Goal: Task Accomplishment & Management: Manage account settings

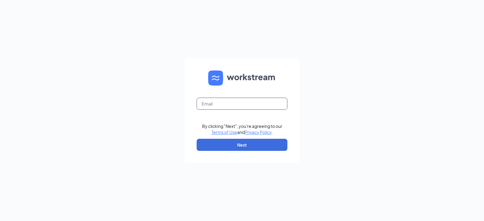
drag, startPoint x: 237, startPoint y: 100, endPoint x: 238, endPoint y: 103, distance: 3.5
click at [237, 100] on input "text" at bounding box center [242, 104] width 91 height 12
type input "warnerrobins00701@zaxbys.com"
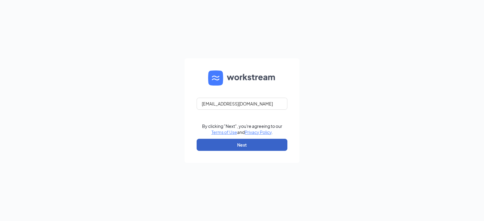
click at [248, 146] on button "Next" at bounding box center [242, 145] width 91 height 12
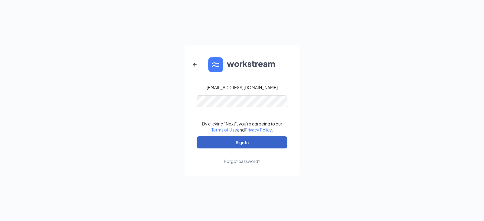
click at [246, 146] on button "Sign In" at bounding box center [242, 142] width 91 height 12
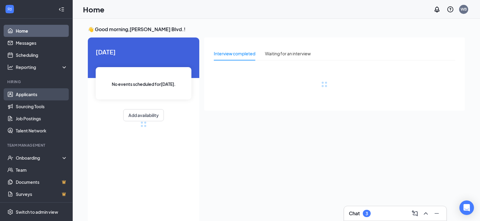
click at [25, 94] on link "Applicants" at bounding box center [42, 94] width 52 height 12
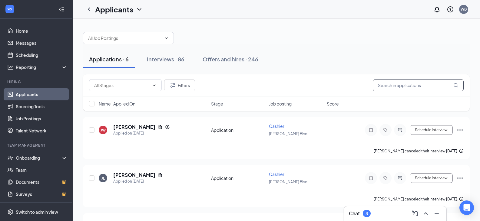
click at [397, 89] on input "text" at bounding box center [417, 85] width 91 height 12
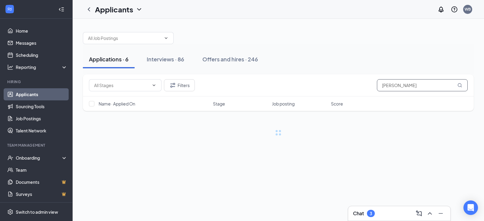
type input "[PERSON_NAME]"
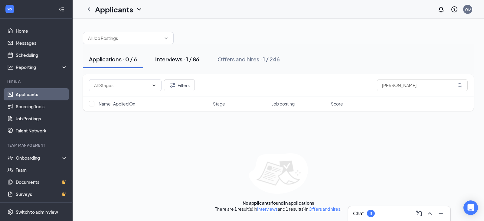
click at [178, 63] on button "Interviews · 1 / 86" at bounding box center [177, 59] width 56 height 18
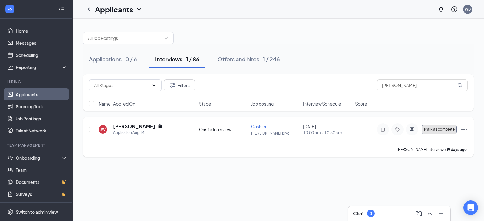
click at [445, 132] on button "Mark as complete" at bounding box center [439, 130] width 35 height 10
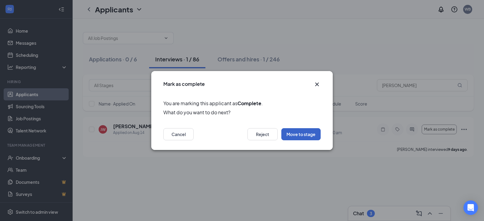
click at [304, 135] on button "Move to stage" at bounding box center [300, 134] width 39 height 12
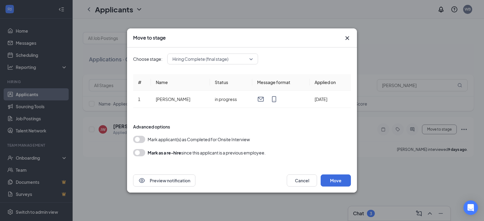
click at [346, 37] on icon "Cross" at bounding box center [347, 37] width 7 height 7
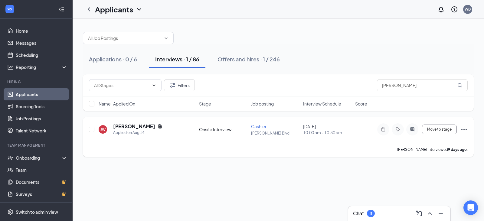
click at [461, 128] on icon "Ellipses" at bounding box center [464, 129] width 7 height 7
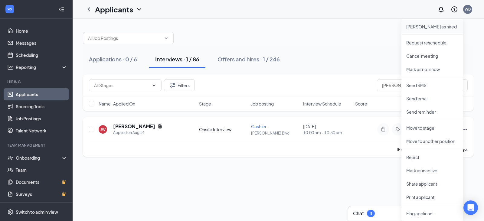
click at [421, 26] on p "[PERSON_NAME] as hired" at bounding box center [432, 27] width 52 height 6
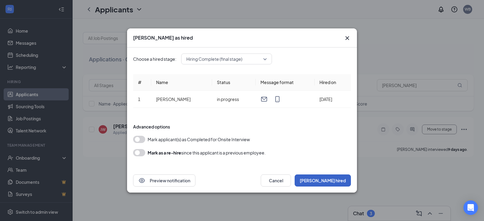
click at [343, 182] on button "[PERSON_NAME] hired" at bounding box center [323, 181] width 56 height 12
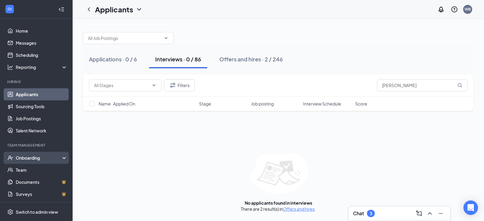
click at [45, 157] on div "Onboarding" at bounding box center [39, 158] width 47 height 6
click at [37, 169] on link "Overview" at bounding box center [42, 170] width 52 height 12
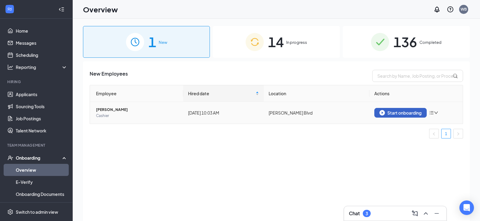
click at [399, 110] on button "Start onboarding" at bounding box center [400, 113] width 52 height 10
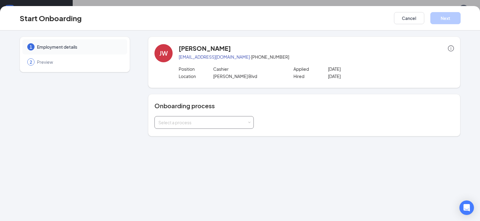
click at [250, 123] on span at bounding box center [249, 122] width 3 height 3
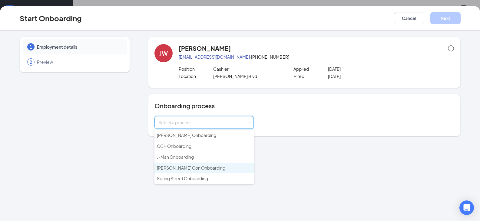
click at [217, 167] on li "[PERSON_NAME] Con Onboarding" at bounding box center [203, 168] width 99 height 11
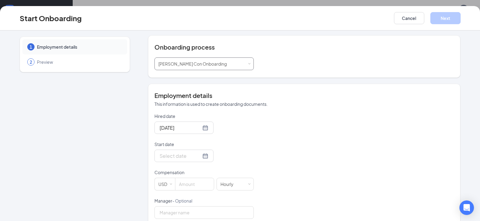
scroll to position [121, 0]
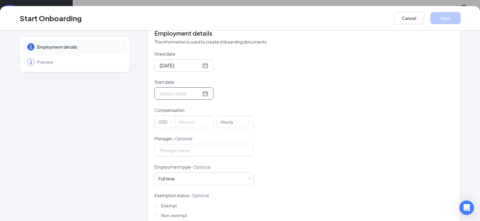
click at [177, 92] on input "Start date" at bounding box center [179, 94] width 41 height 8
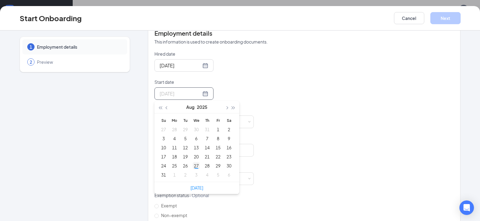
type input "[DATE]"
click at [195, 165] on div "27" at bounding box center [195, 165] width 7 height 7
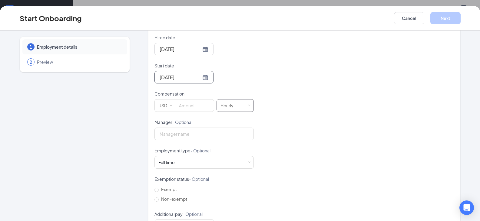
scroll to position [151, 0]
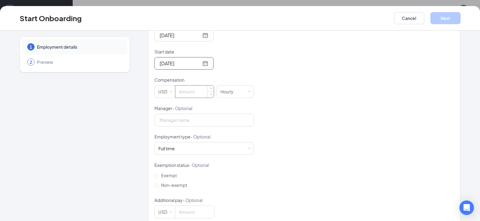
click at [198, 92] on input at bounding box center [194, 92] width 38 height 12
type input "9"
click at [211, 122] on input "Manager - Optional" at bounding box center [203, 120] width 99 height 13
type input "Jordan"
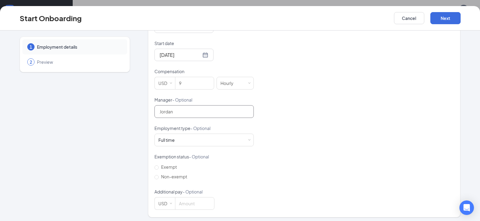
scroll to position [162, 0]
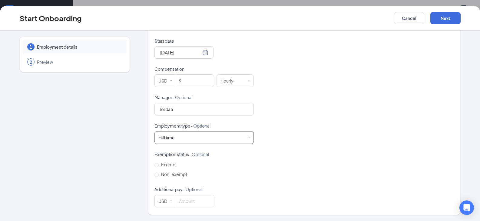
click at [214, 138] on div "Full time Works 30+ hours per week and is reasonably expected to work" at bounding box center [203, 138] width 91 height 12
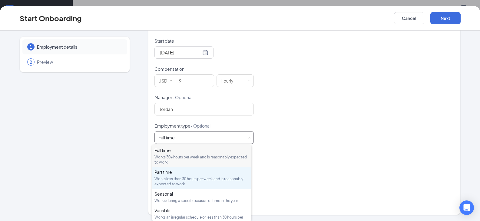
click at [190, 178] on div "Works less than 30 hours per week and is reasonably expected to work" at bounding box center [201, 181] width 94 height 10
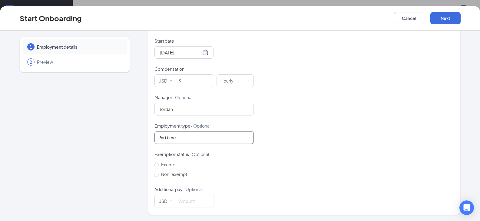
scroll to position [27, 0]
click at [154, 175] on input "Non-exempt" at bounding box center [156, 175] width 4 height 4
radio input "true"
click at [444, 18] on button "Next" at bounding box center [445, 18] width 30 height 12
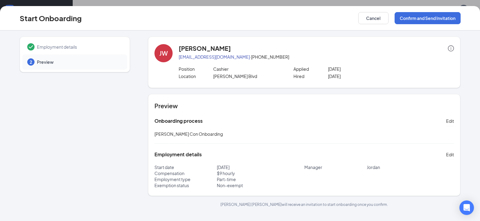
scroll to position [0, 0]
click at [422, 17] on button "Confirm and Send Invitation" at bounding box center [427, 18] width 66 height 12
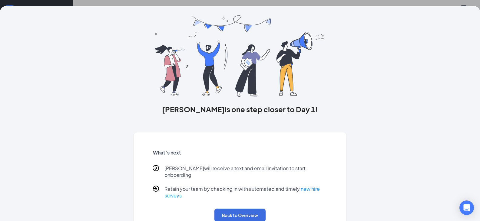
scroll to position [27, 0]
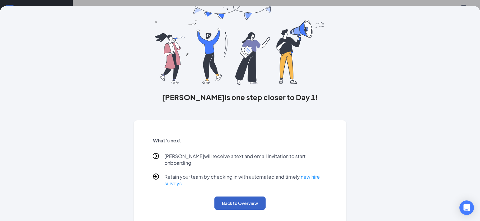
click at [232, 201] on button "Back to Overview" at bounding box center [239, 203] width 51 height 13
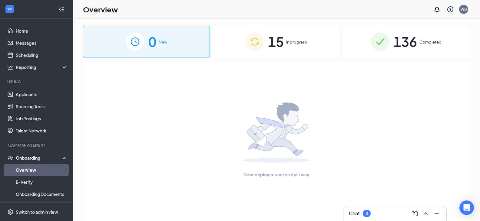
scroll to position [0, 0]
click at [303, 50] on div "15 In progress" at bounding box center [276, 42] width 127 height 32
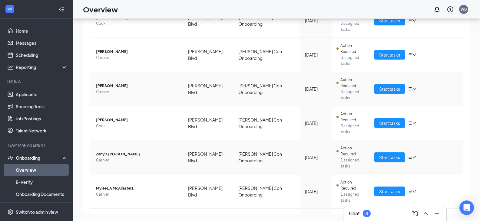
scroll to position [123, 0]
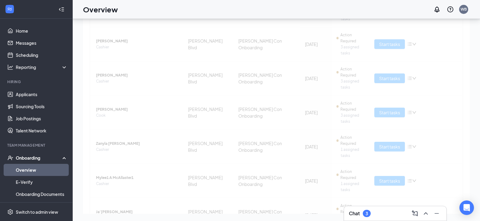
scroll to position [12, 0]
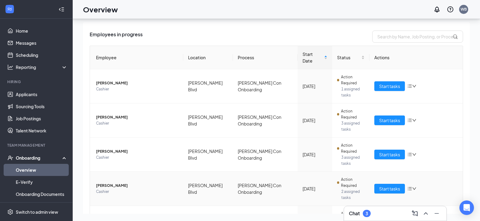
click at [412, 187] on icon "down" at bounding box center [414, 189] width 4 height 4
click at [426, 178] on div "Remove from onboarding" at bounding box center [440, 179] width 65 height 6
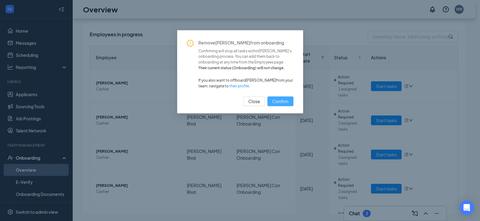
click at [275, 97] on button "Confirm" at bounding box center [280, 102] width 26 height 10
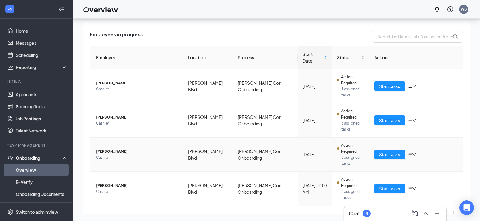
scroll to position [0, 0]
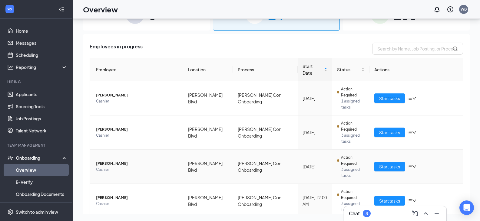
click at [409, 164] on icon "bars" at bounding box center [409, 166] width 5 height 5
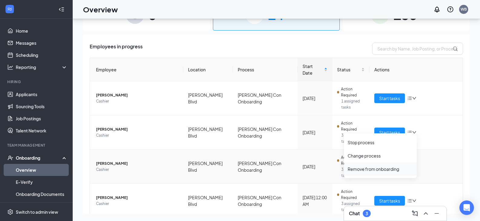
click at [373, 170] on div "Remove from onboarding" at bounding box center [379, 169] width 65 height 6
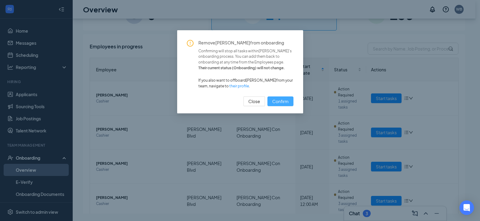
click at [268, 101] on button "Confirm" at bounding box center [280, 102] width 26 height 10
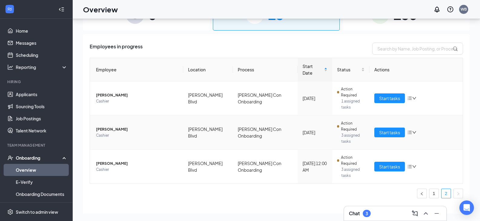
click at [415, 131] on icon "down" at bounding box center [414, 132] width 4 height 2
click at [387, 149] on div "Remove from onboarding" at bounding box center [379, 147] width 65 height 6
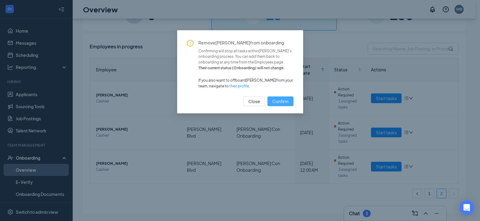
click at [286, 103] on span "Confirm" at bounding box center [280, 101] width 16 height 7
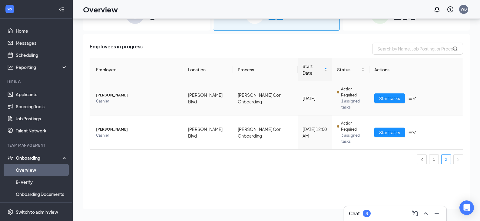
click at [412, 96] on icon "down" at bounding box center [414, 98] width 4 height 4
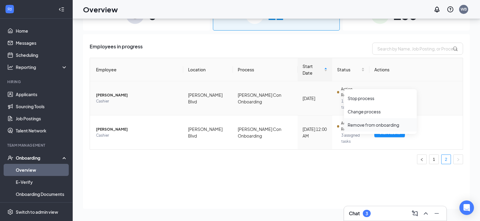
click at [376, 129] on li "Remove from onboarding" at bounding box center [380, 124] width 73 height 13
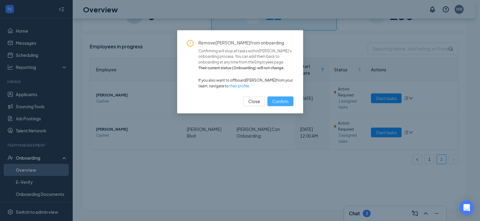
click at [282, 102] on span "Confirm" at bounding box center [280, 101] width 16 height 7
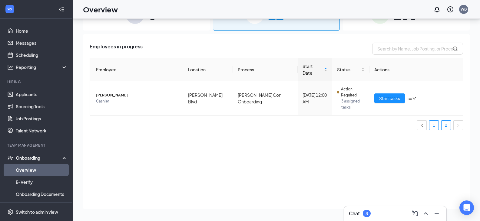
click at [437, 121] on link "1" at bounding box center [433, 125] width 9 height 9
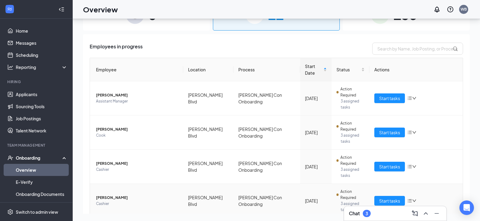
click at [412, 199] on icon "down" at bounding box center [414, 201] width 4 height 4
click at [419, 192] on div "Remove from onboarding" at bounding box center [440, 191] width 65 height 6
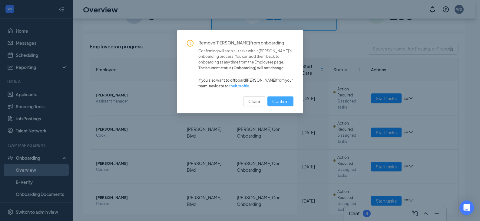
click at [281, 103] on span "Confirm" at bounding box center [280, 101] width 16 height 7
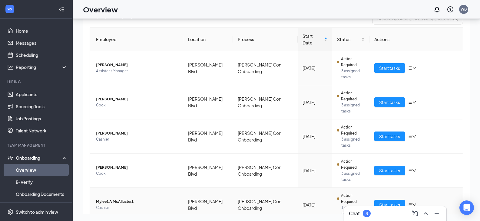
scroll to position [61, 0]
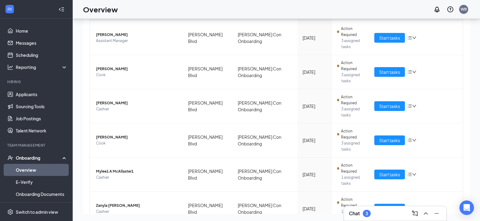
click at [422, 195] on div "Remove from onboarding" at bounding box center [440, 197] width 65 height 6
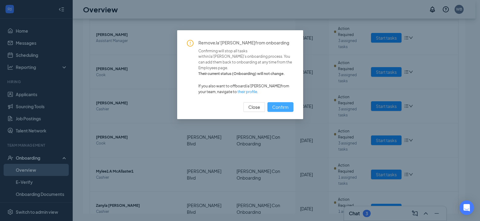
click at [281, 104] on span "Confirm" at bounding box center [280, 107] width 16 height 7
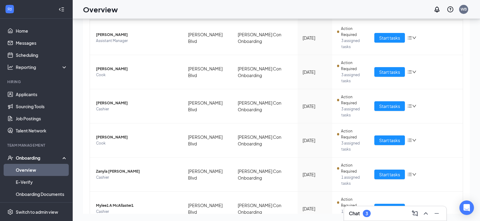
click at [420, 195] on div "Remove from onboarding" at bounding box center [440, 197] width 65 height 6
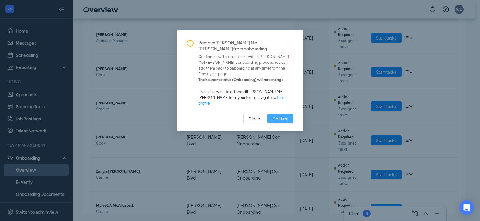
click at [278, 115] on span "Confirm" at bounding box center [280, 118] width 16 height 7
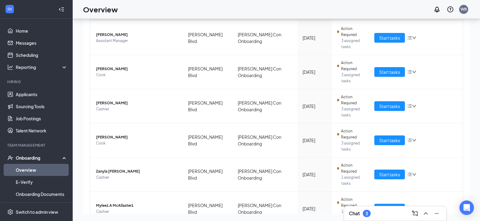
click at [422, 195] on div "Remove from onboarding" at bounding box center [440, 197] width 65 height 6
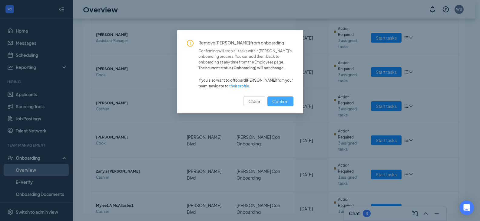
click at [274, 101] on span "Confirm" at bounding box center [280, 101] width 16 height 7
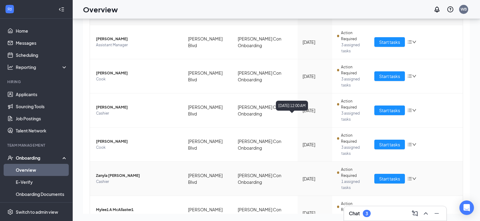
scroll to position [26, 0]
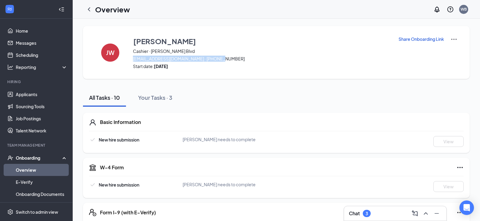
drag, startPoint x: 218, startPoint y: 62, endPoint x: 130, endPoint y: 61, distance: 87.8
click at [130, 61] on div "[PERSON_NAME] [PERSON_NAME] [PERSON_NAME] Blvd [EMAIL_ADDRESS][DOMAIN_NAME] · […" at bounding box center [276, 52] width 386 height 53
click at [262, 93] on div "All Tasks · 10 Your Tasks · 3" at bounding box center [276, 98] width 386 height 18
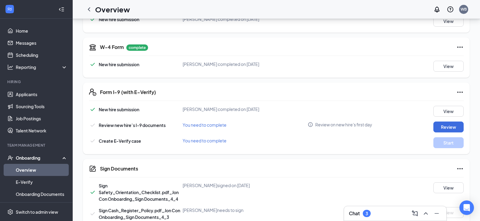
scroll to position [121, 0]
click at [448, 126] on button "Review" at bounding box center [448, 126] width 30 height 11
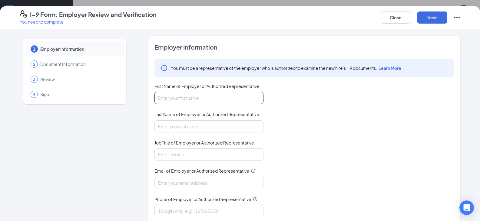
click at [189, 97] on input "First Name of Employer or Authorized Representative" at bounding box center [208, 98] width 109 height 12
type input "jordan"
drag, startPoint x: 192, startPoint y: 128, endPoint x: 186, endPoint y: 132, distance: 6.9
click at [192, 128] on input "Last Name of Employer or Authorized Representative" at bounding box center [208, 126] width 109 height 12
type input "cox"
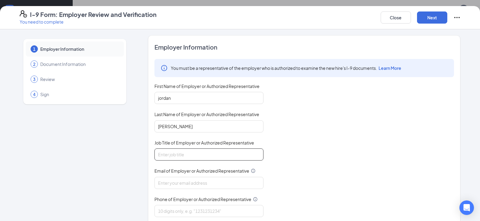
click at [186, 155] on input "Job Title of Employer or Authorized Representative" at bounding box center [208, 155] width 109 height 12
type input "GM"
click at [190, 185] on input "Email of Employer or Authorized Representative" at bounding box center [208, 183] width 109 height 12
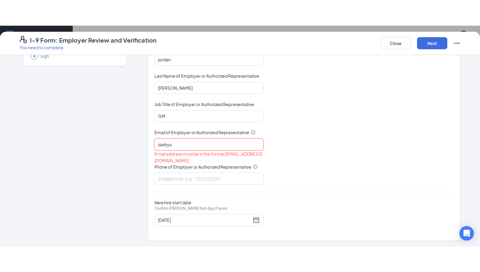
scroll to position [64, 0]
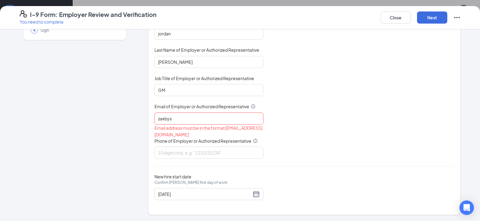
click at [192, 111] on div "Email of Employer or Authorized Representative" at bounding box center [208, 107] width 109 height 9
click at [186, 117] on input "zaxbys" at bounding box center [208, 119] width 109 height 12
type input "zaxby"
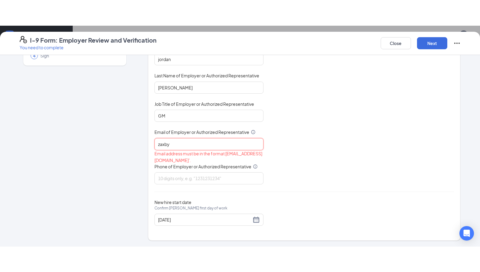
scroll to position [13, 0]
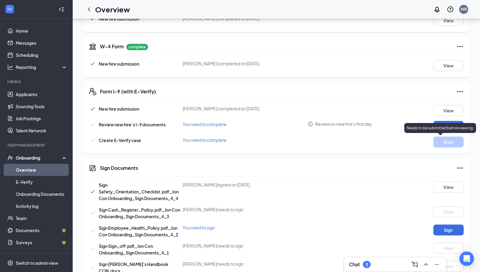
click at [446, 126] on p "Needs to be submitted before viewing." at bounding box center [439, 128] width 67 height 5
click at [444, 123] on button "Review" at bounding box center [448, 126] width 30 height 11
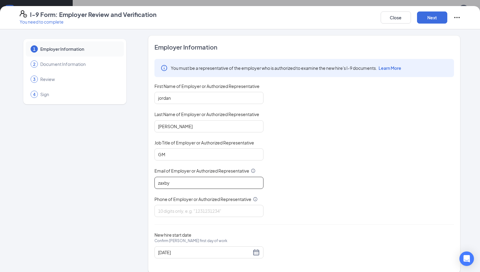
click at [182, 185] on input "zaxby" at bounding box center [208, 183] width 109 height 12
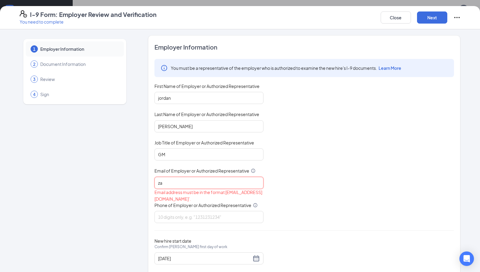
type input "z"
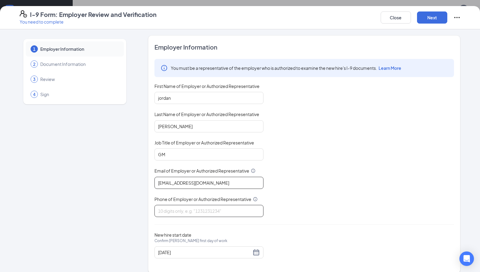
type input "warnerrobins00701@zaxbys.com"
click at [218, 215] on input "Phone of Employer or Authorized Representative" at bounding box center [208, 211] width 109 height 12
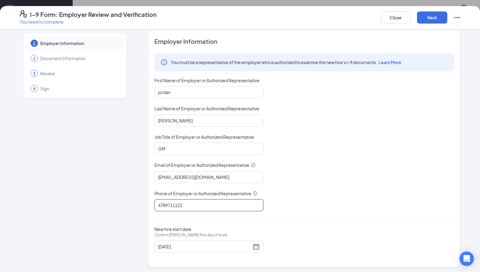
scroll to position [7, 0]
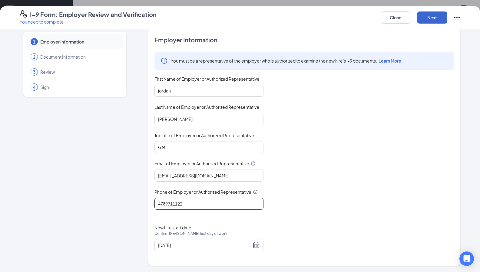
type input "4789711122"
click at [431, 21] on button "Next" at bounding box center [432, 17] width 30 height 12
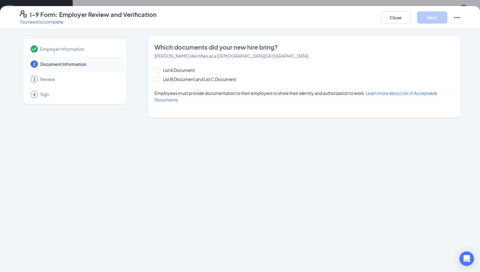
scroll to position [0, 0]
click at [175, 78] on span "List B Document and List C Document" at bounding box center [199, 79] width 78 height 7
click at [159, 78] on input "List B Document and List C Document" at bounding box center [156, 78] width 4 height 4
radio input "true"
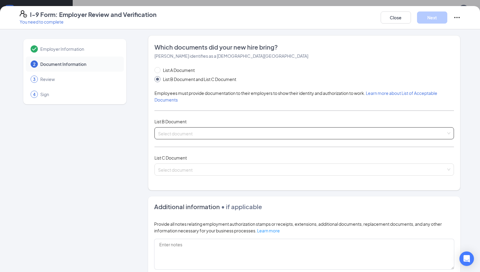
click at [178, 134] on input "search" at bounding box center [302, 132] width 288 height 9
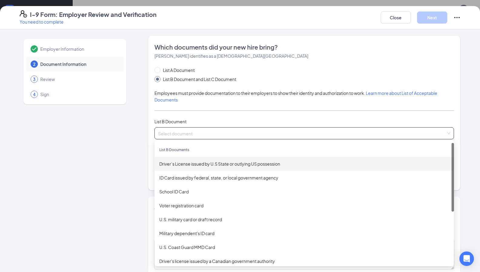
click at [209, 169] on div "Driver’s License issued by U.S State or outlying US possession" at bounding box center [303, 164] width 299 height 14
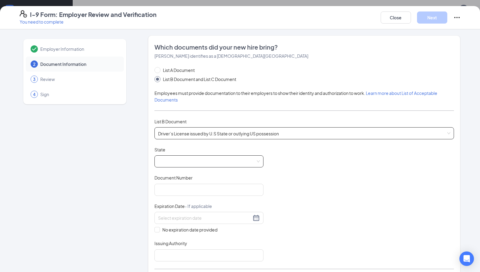
click at [210, 163] on span at bounding box center [209, 161] width 102 height 11
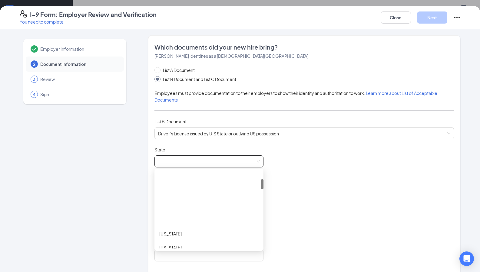
scroll to position [91, 0]
click at [172, 221] on div "Georgia" at bounding box center [208, 240] width 99 height 7
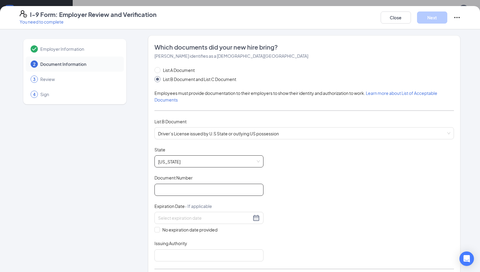
click at [202, 193] on input "Document Number" at bounding box center [208, 190] width 109 height 12
type input "052451298"
click at [189, 219] on input at bounding box center [204, 218] width 93 height 7
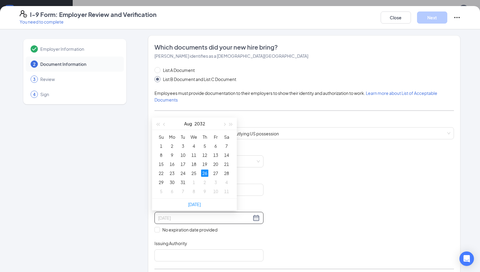
click at [203, 172] on div "26" at bounding box center [204, 173] width 7 height 7
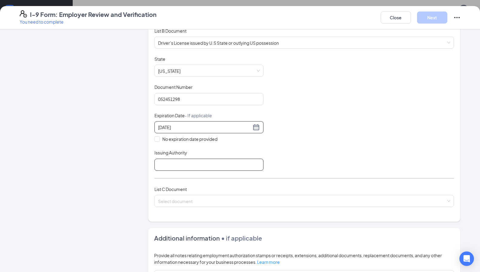
type input "08/26/2032"
click at [201, 170] on input "Issuing Authority" at bounding box center [208, 165] width 109 height 12
type input "GA"
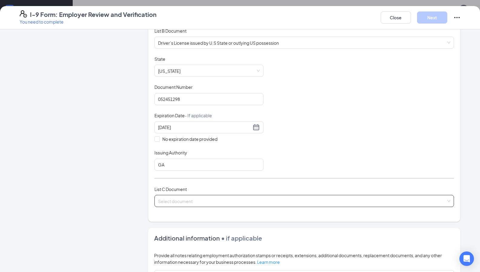
click at [188, 203] on input "search" at bounding box center [302, 199] width 288 height 9
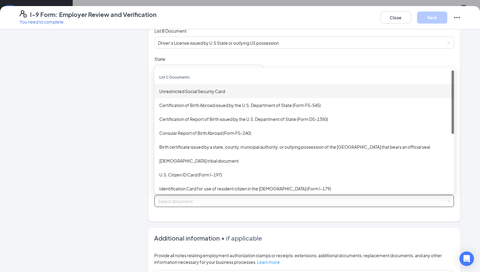
click at [216, 91] on div "Unrestricted Social Security Card" at bounding box center [304, 91] width 290 height 7
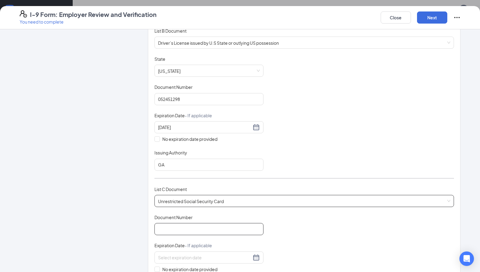
click at [203, 221] on input "Document Number" at bounding box center [208, 229] width 109 height 12
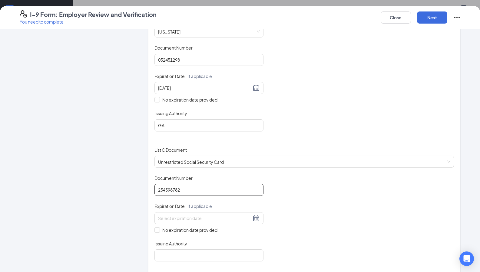
scroll to position [182, 0]
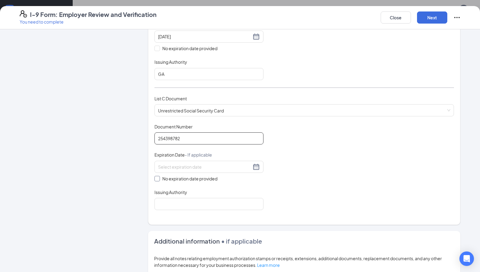
type input "254398782"
click at [156, 177] on input "No expiration date provided" at bounding box center [156, 178] width 4 height 4
checkbox input "true"
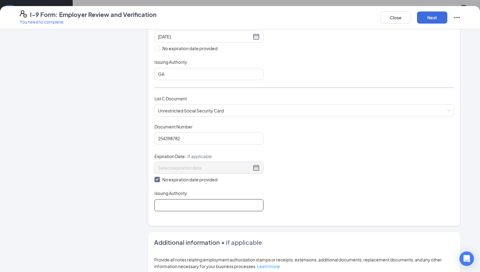
click at [172, 206] on input "Issuing Authority" at bounding box center [208, 205] width 109 height 12
type input "SSA"
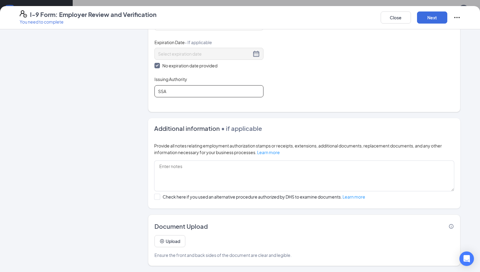
scroll to position [134, 0]
click at [173, 221] on button "Upload" at bounding box center [169, 241] width 31 height 12
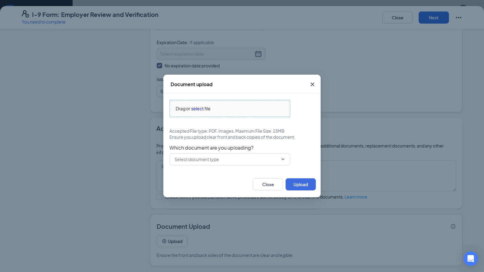
click at [202, 109] on span "select" at bounding box center [197, 108] width 12 height 7
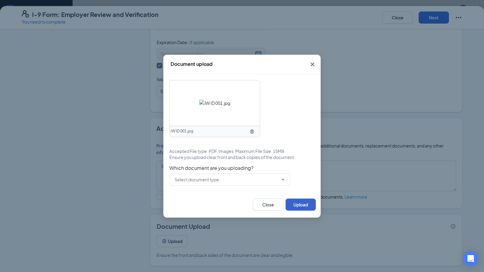
click at [303, 203] on button "Upload" at bounding box center [301, 205] width 30 height 12
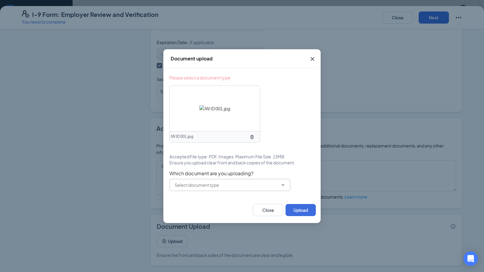
click at [282, 185] on icon "ChevronDown" at bounding box center [283, 185] width 5 height 5
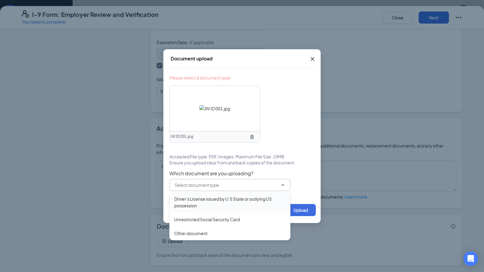
click at [240, 203] on div "Driver’s License issued by U.S State or outlying US possession" at bounding box center [229, 202] width 111 height 13
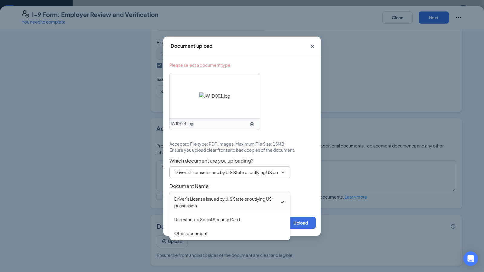
type input "Driver’s License issued by U.S State or outlying US possession"
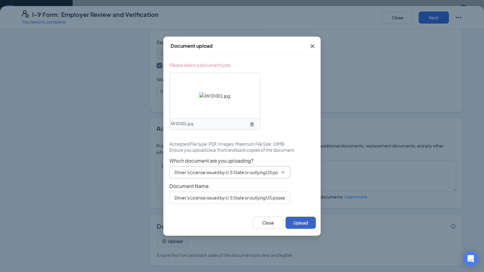
click at [304, 221] on button "Upload" at bounding box center [301, 223] width 30 height 12
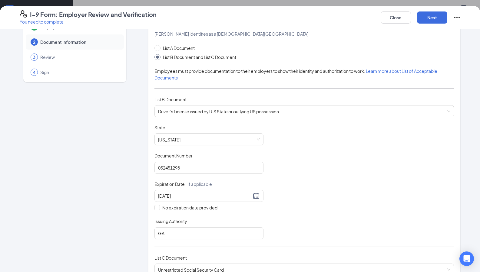
scroll to position [20, 0]
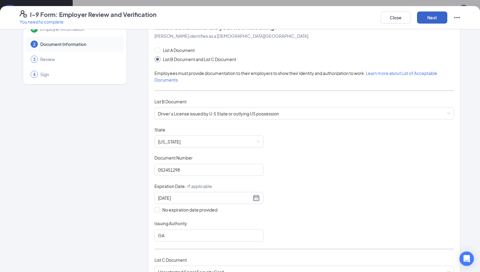
click at [426, 21] on button "Next" at bounding box center [432, 17] width 30 height 12
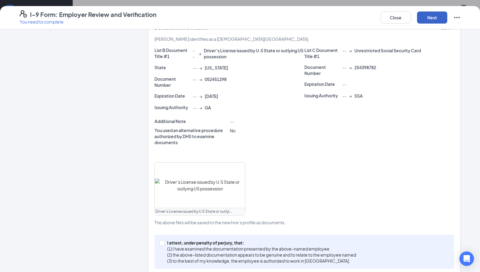
scroll to position [142, 0]
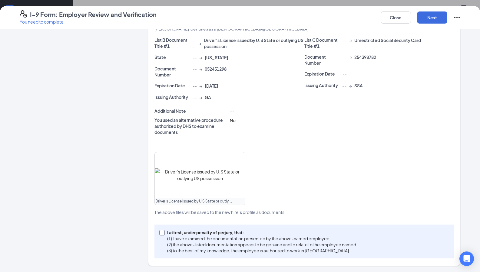
click at [159, 221] on input "I attest, under penalty of perjury, that: (1) I have examined the documentation…" at bounding box center [161, 232] width 4 height 4
checkbox input "true"
click at [429, 19] on button "Next" at bounding box center [432, 17] width 30 height 12
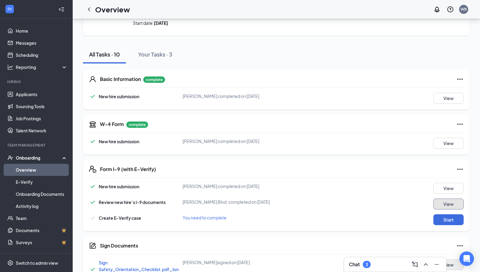
scroll to position [134, 0]
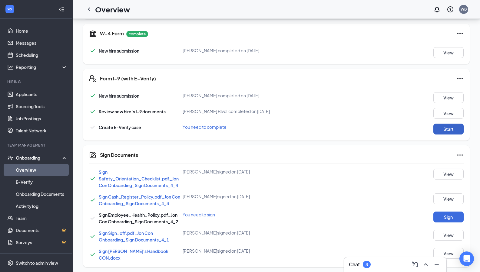
click at [442, 130] on button "Start" at bounding box center [448, 129] width 30 height 11
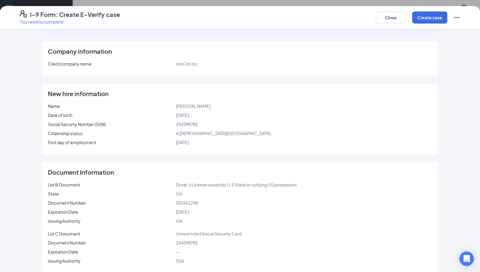
scroll to position [27, 0]
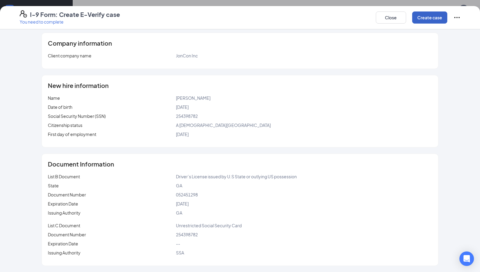
click at [431, 16] on button "Create case" at bounding box center [429, 17] width 35 height 12
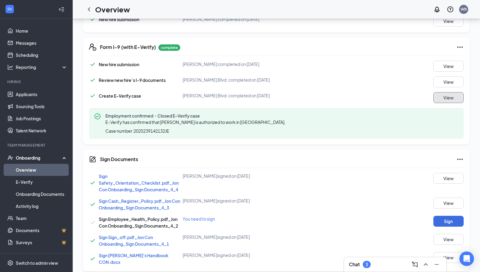
scroll to position [170, 0]
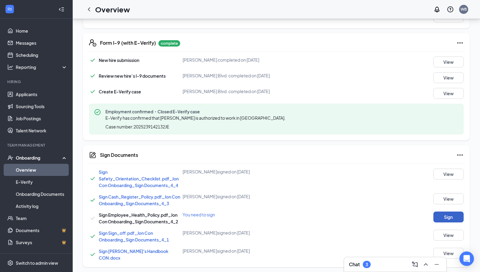
click at [435, 215] on button "Sign" at bounding box center [448, 217] width 30 height 11
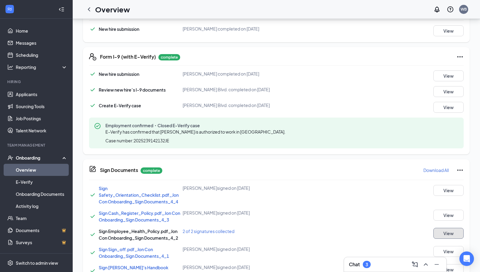
scroll to position [172, 0]
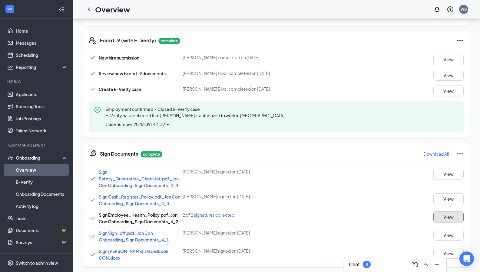
click at [436, 218] on button "View" at bounding box center [448, 217] width 30 height 11
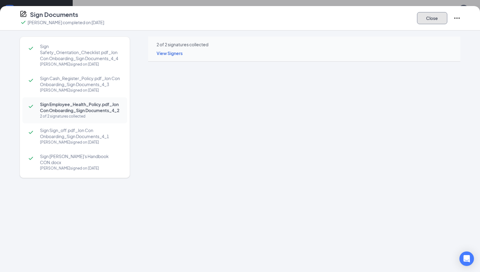
click at [430, 21] on button "Close" at bounding box center [432, 18] width 30 height 12
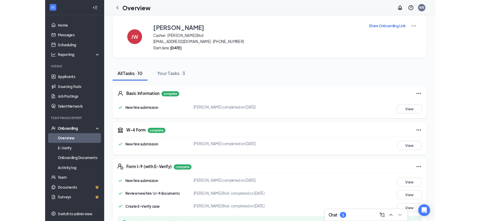
scroll to position [0, 0]
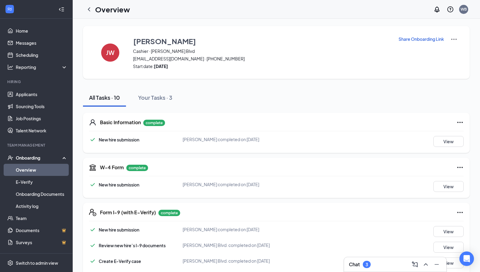
click at [250, 21] on div "JW James Williams Cashier · Watson Blvd j.jizzlew26@gmail.com · (478) 258-7280 …" at bounding box center [276, 233] width 407 height 428
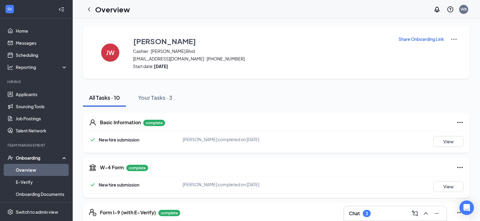
click at [38, 161] on div "Onboarding" at bounding box center [39, 158] width 47 height 6
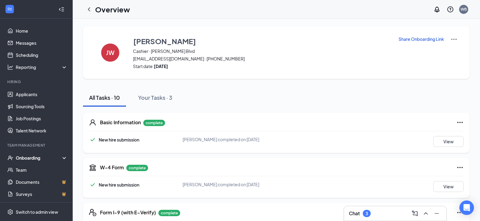
click at [34, 158] on div "Onboarding" at bounding box center [39, 158] width 47 height 6
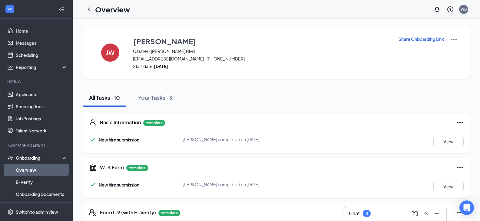
click at [33, 173] on link "Overview" at bounding box center [42, 170] width 52 height 12
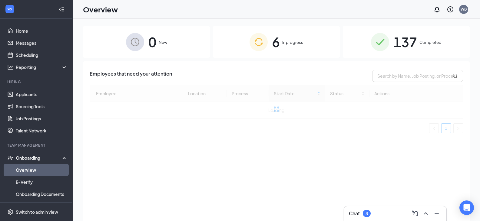
click at [303, 46] on div "6 In progress" at bounding box center [276, 42] width 127 height 32
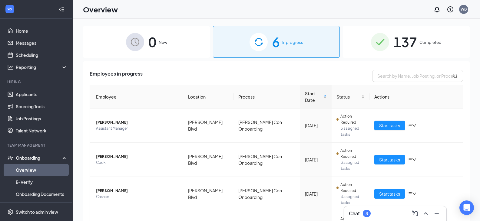
click at [401, 49] on span "137" at bounding box center [405, 41] width 24 height 21
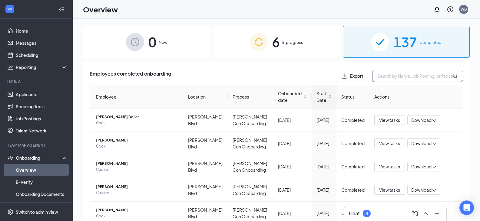
click at [407, 77] on input "text" at bounding box center [417, 76] width 91 height 12
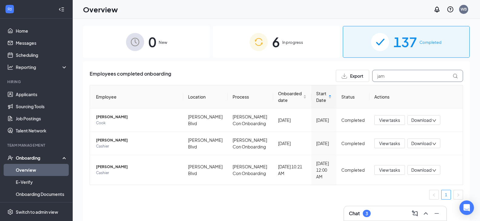
type input "jam"
click at [277, 39] on span "6" at bounding box center [276, 41] width 8 height 21
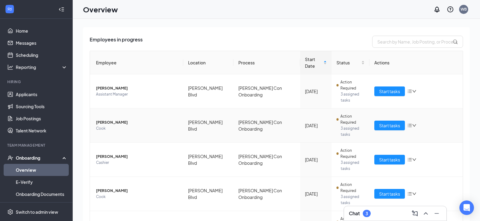
scroll to position [27, 0]
